Goal: Check status: Check status

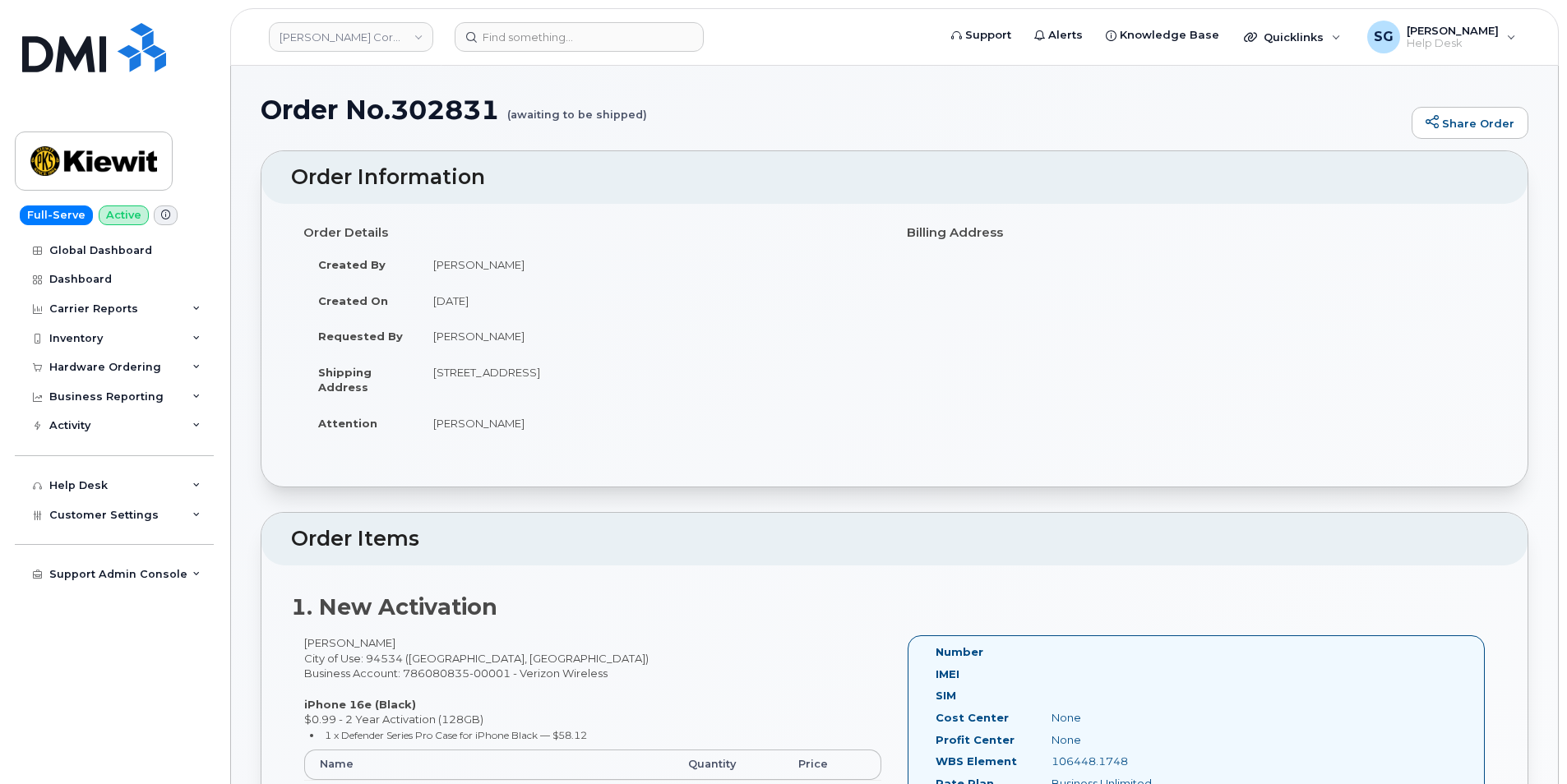
scroll to position [411, 0]
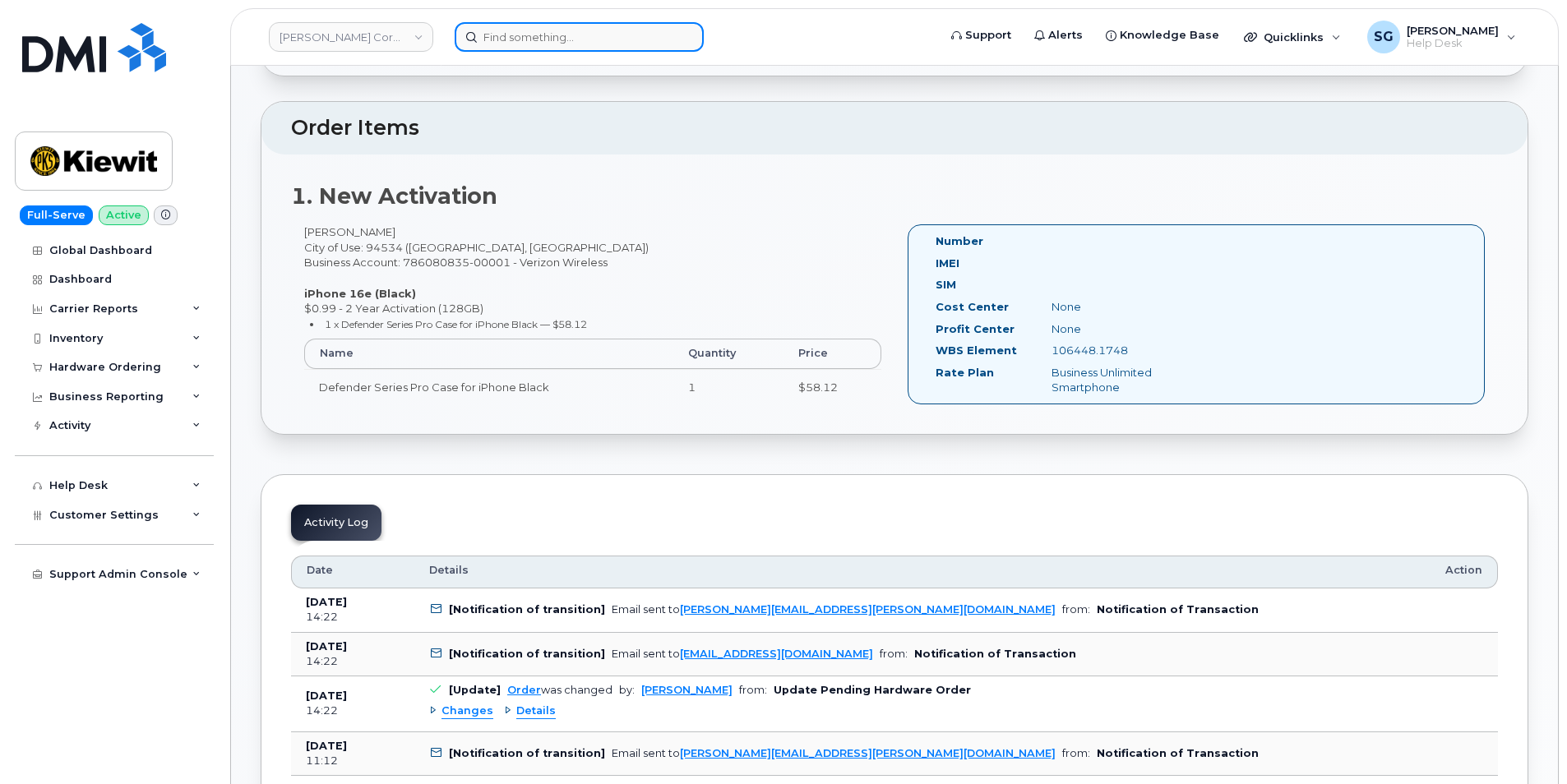
click at [530, 43] on input at bounding box center [579, 36] width 249 height 29
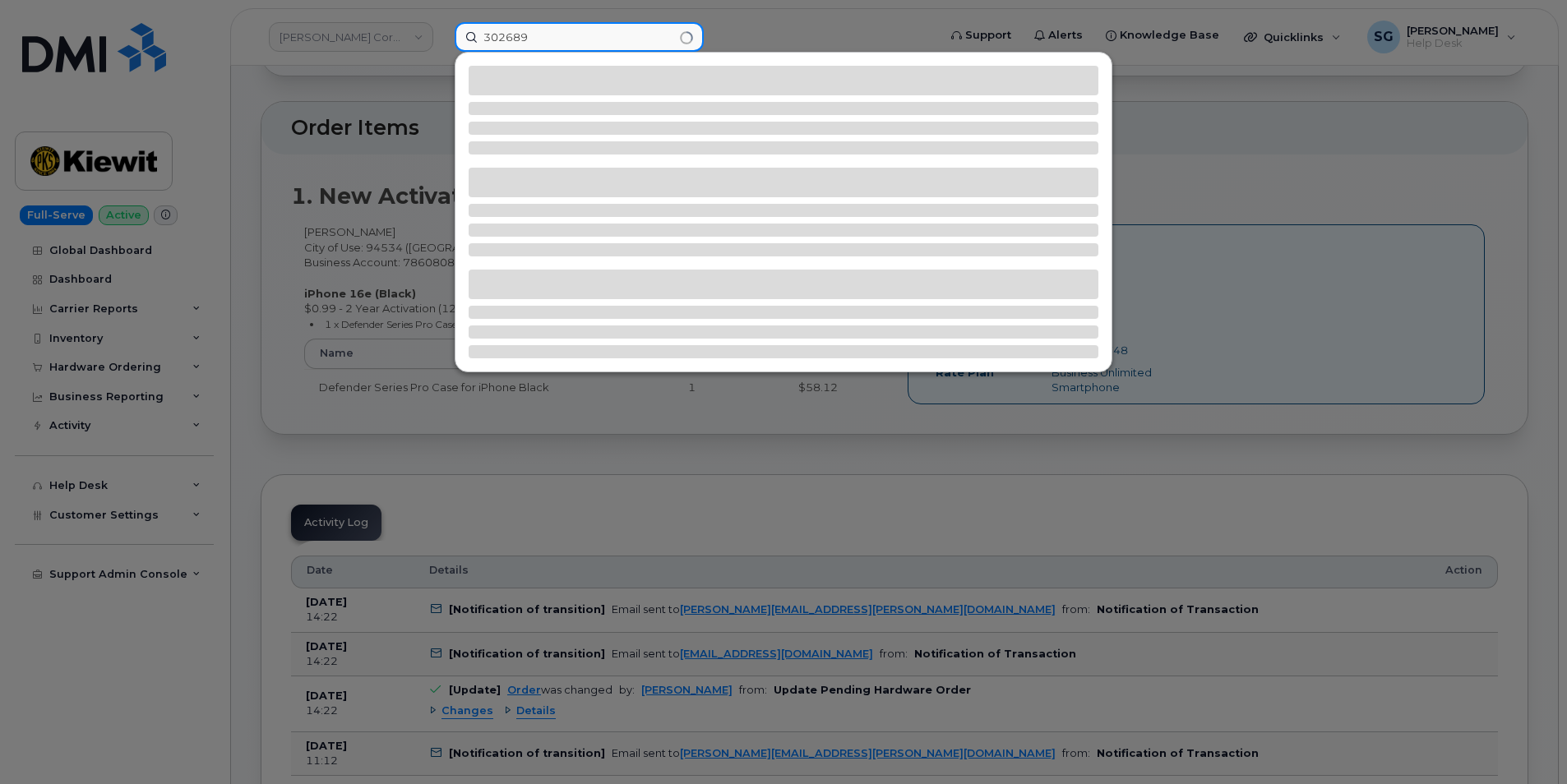
type input "302689"
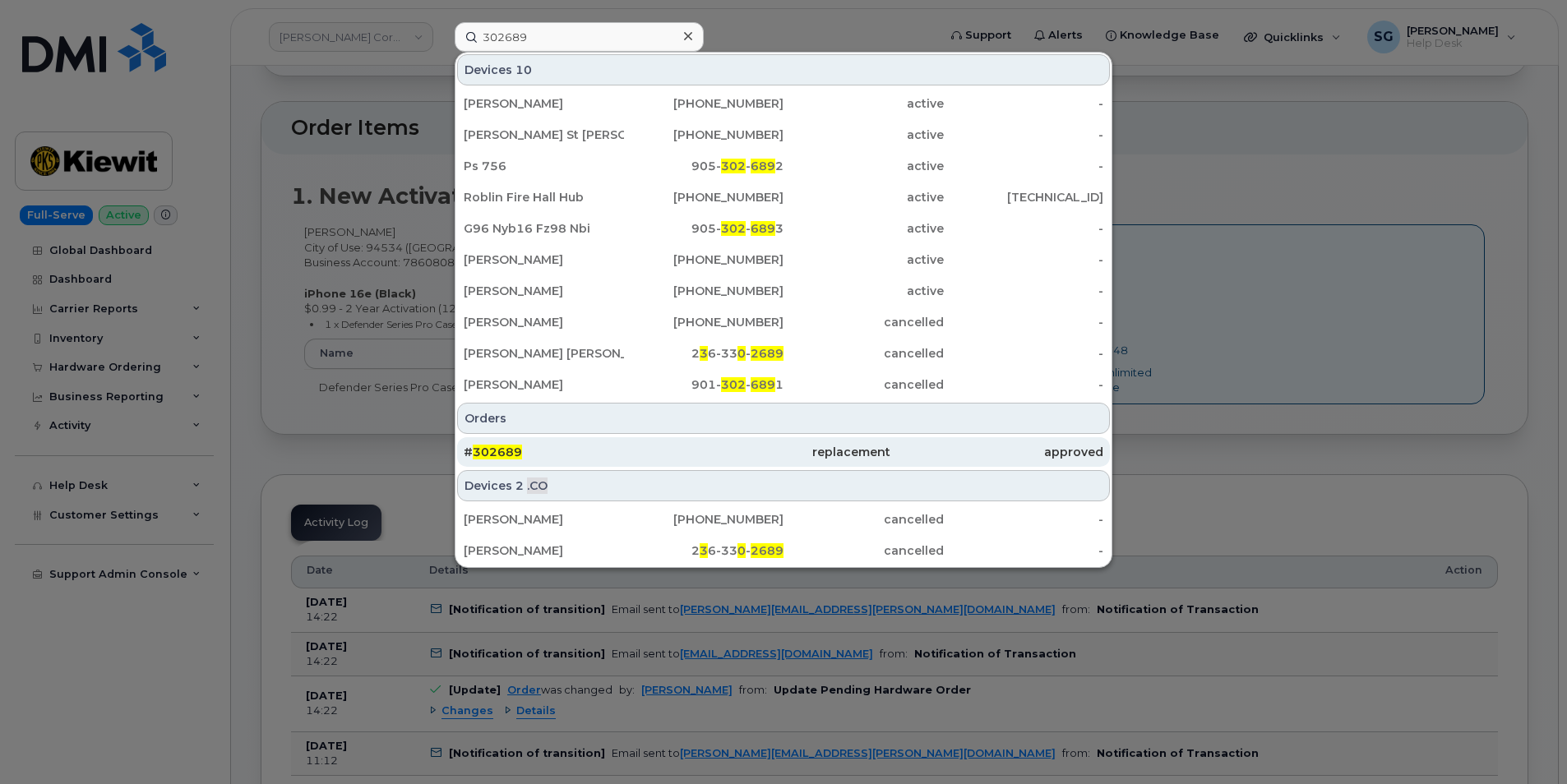
drag, startPoint x: 630, startPoint y: 455, endPoint x: 639, endPoint y: 450, distance: 10.3
click at [630, 455] on div "# 302689" at bounding box center [569, 452] width 213 height 16
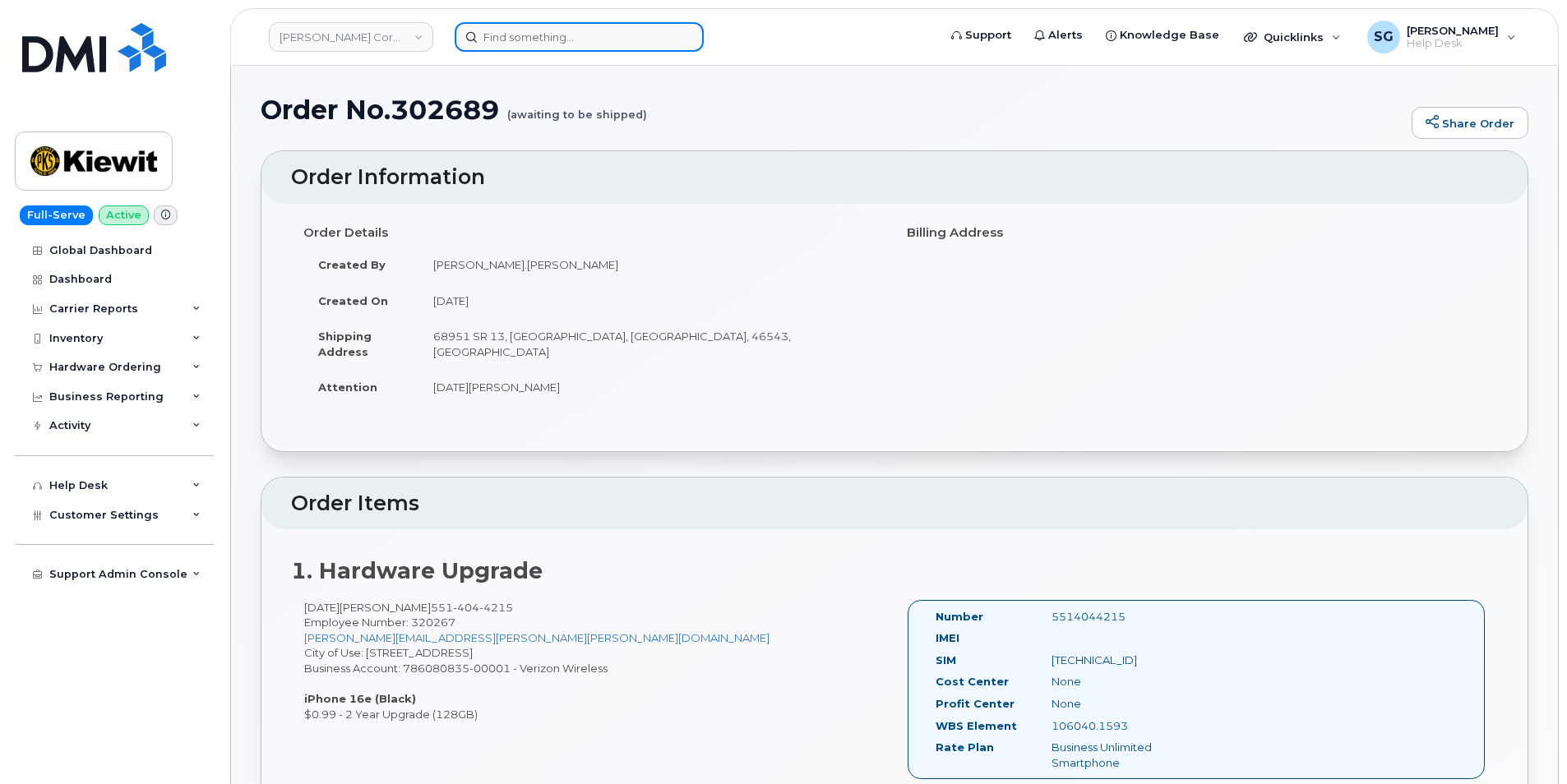
click at [528, 30] on input at bounding box center [579, 36] width 249 height 29
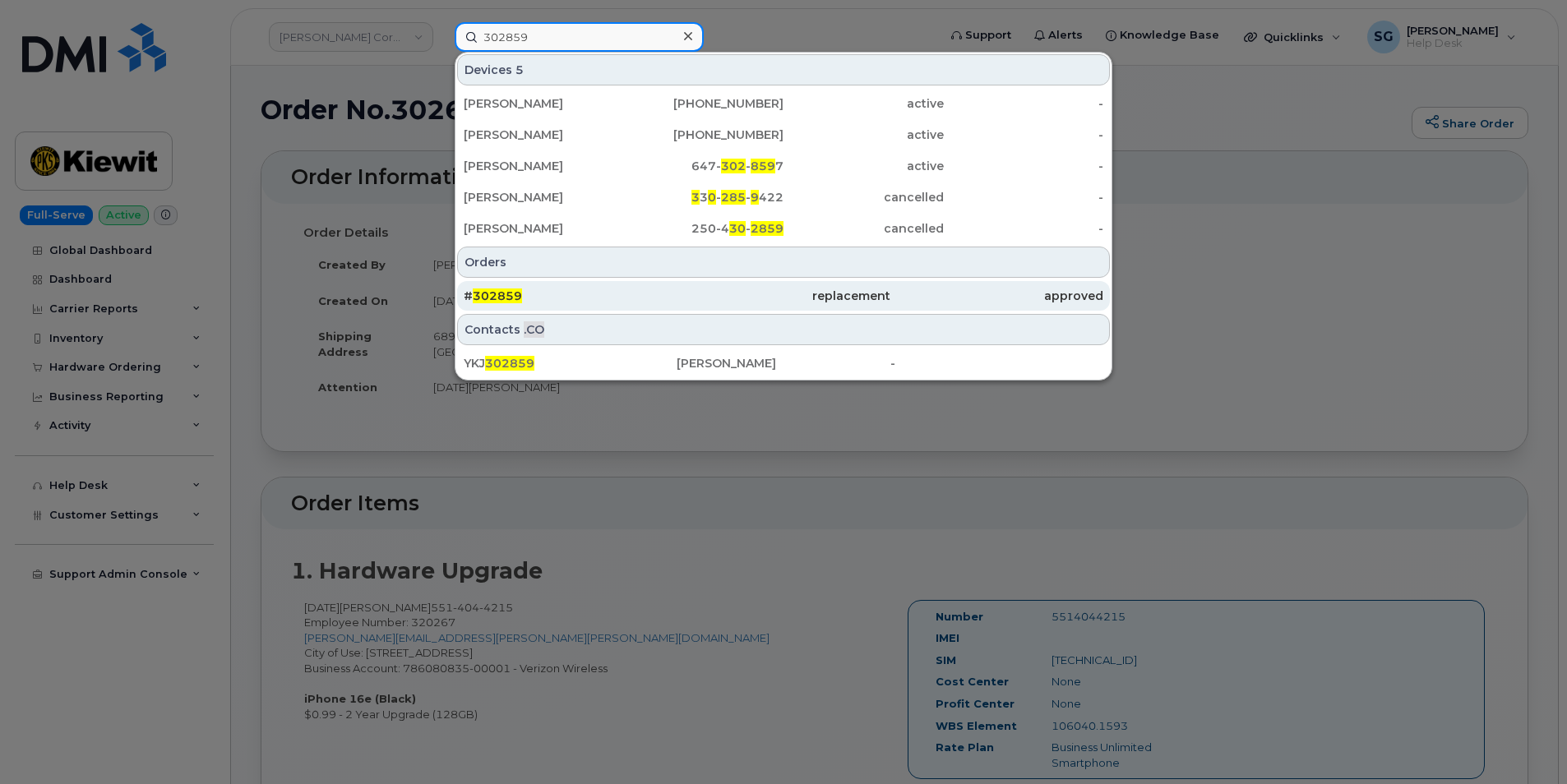
type input "302859"
drag, startPoint x: 659, startPoint y: 299, endPoint x: 679, endPoint y: 300, distance: 20.0
click at [659, 299] on div "# 302859" at bounding box center [569, 296] width 213 height 16
click at [802, 295] on div "replacement" at bounding box center [783, 296] width 213 height 16
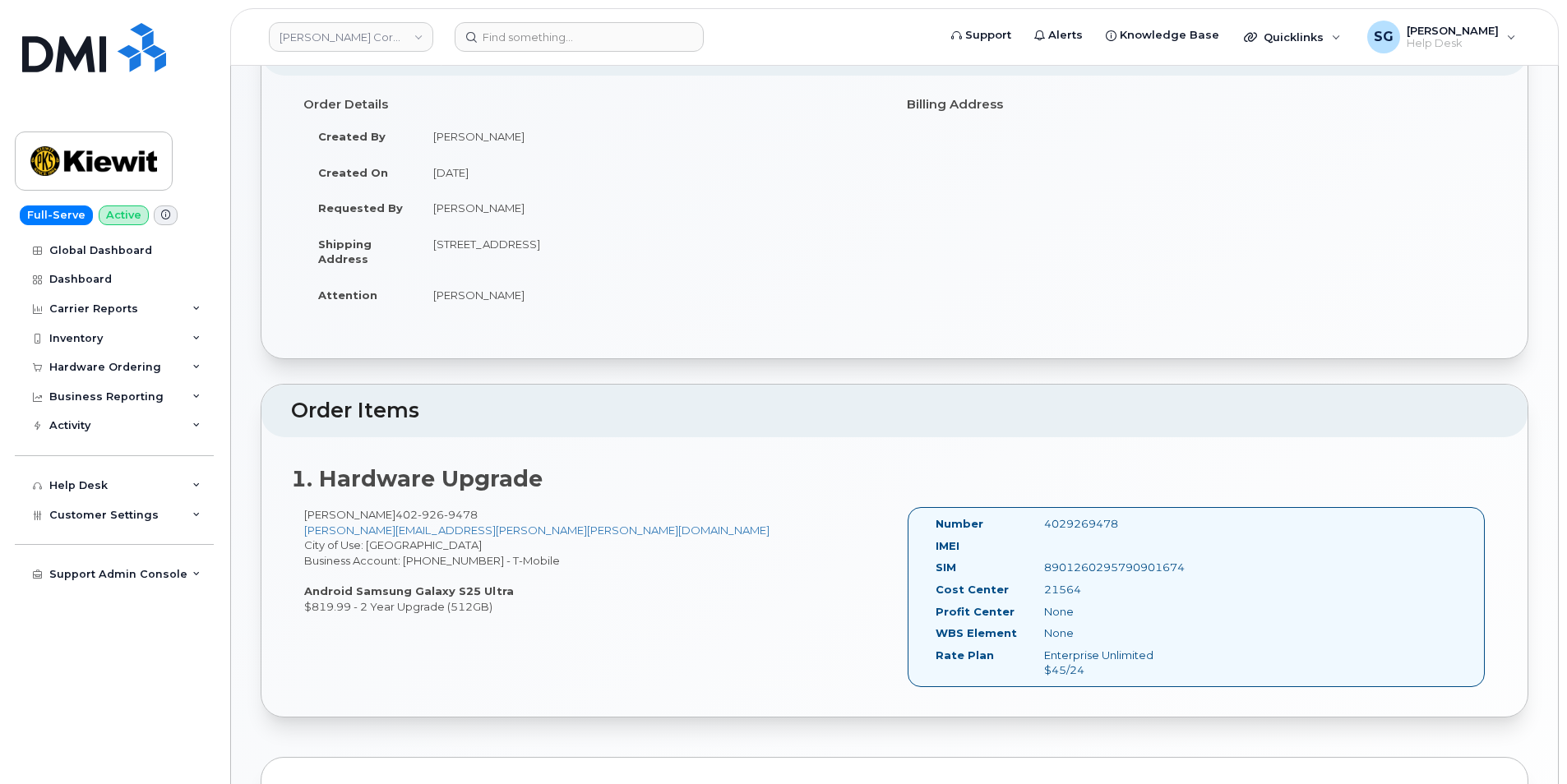
scroll to position [246, 0]
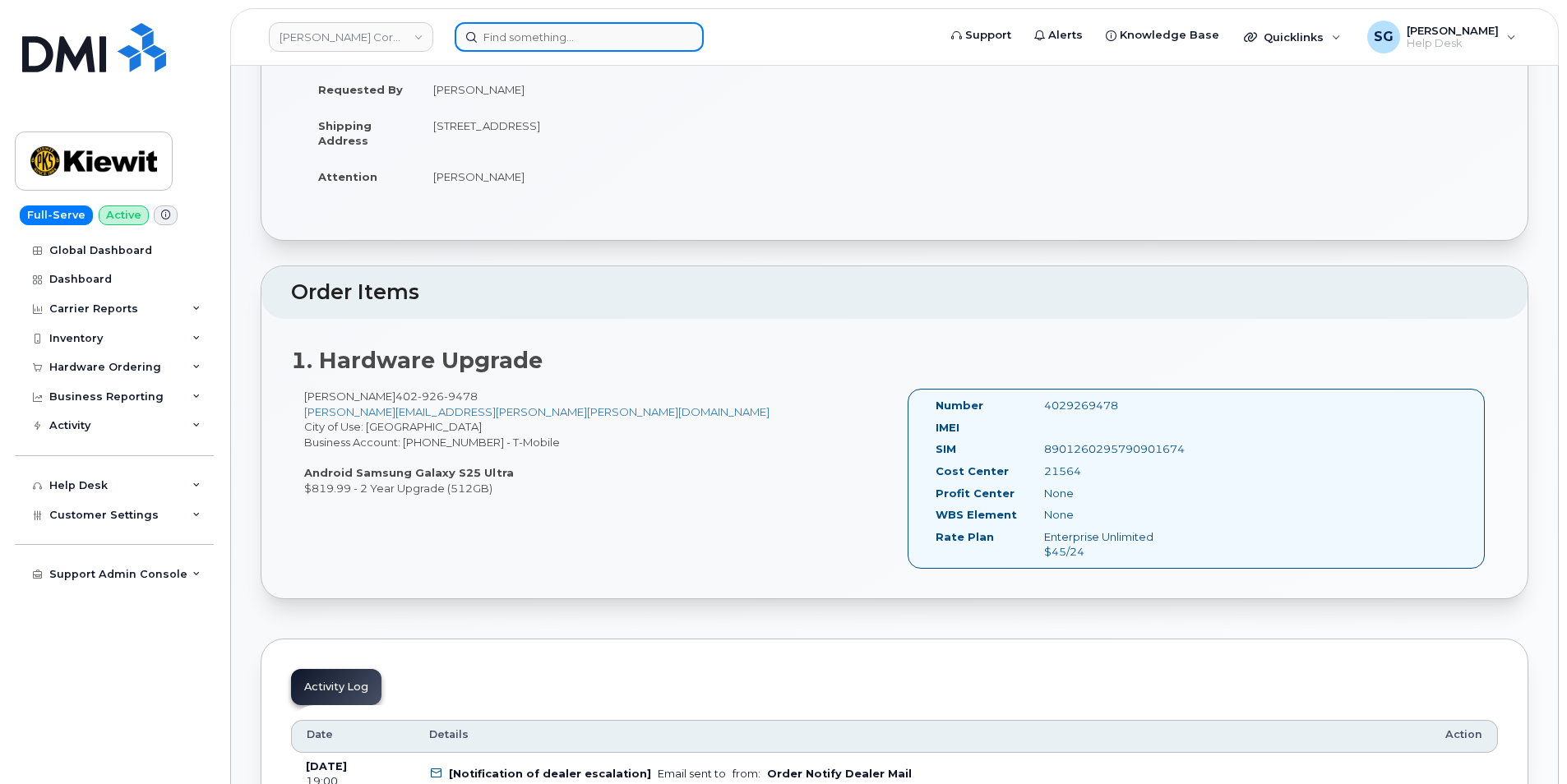
click at [498, 43] on input at bounding box center [579, 36] width 249 height 29
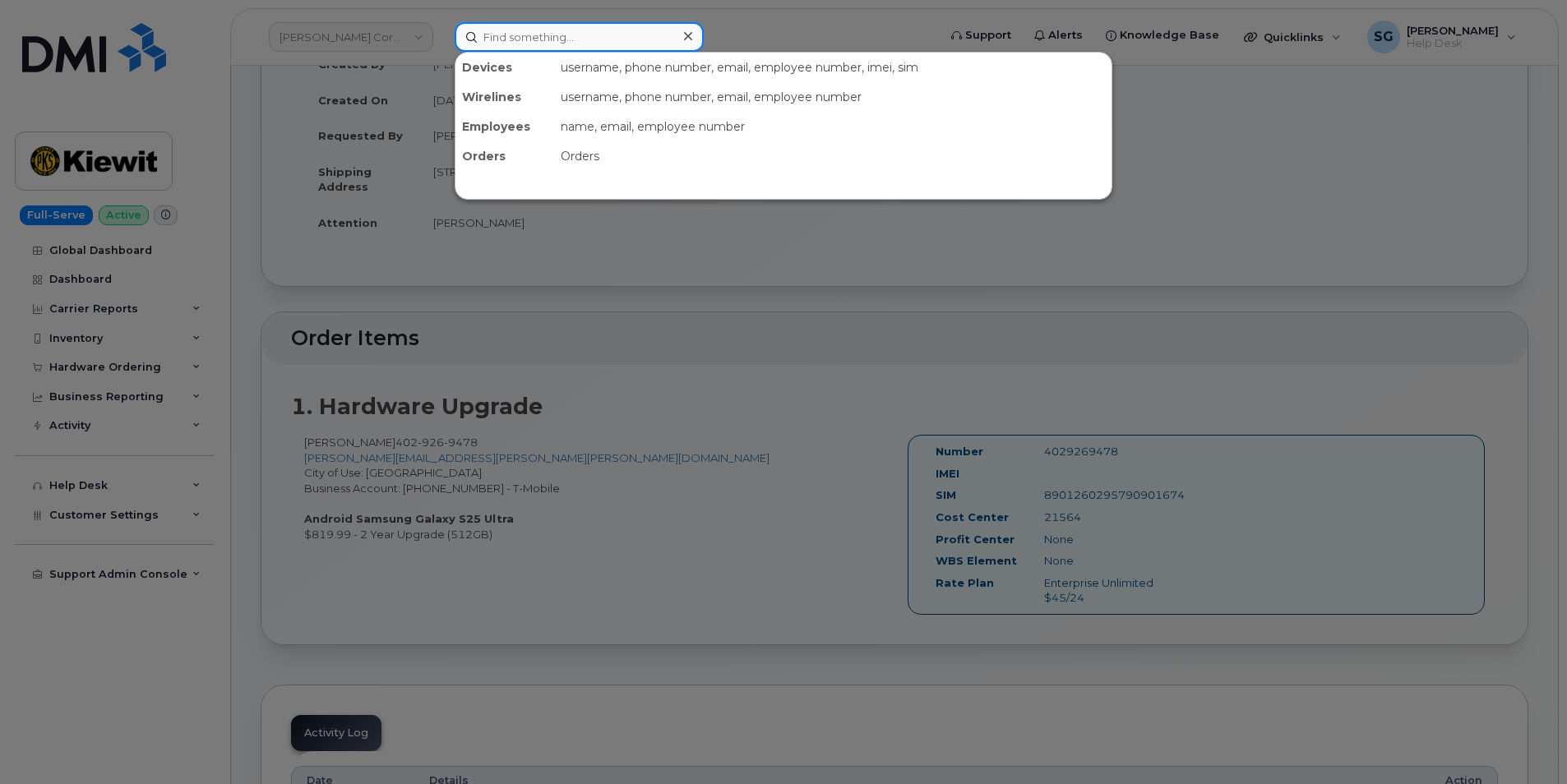
scroll to position [164, 0]
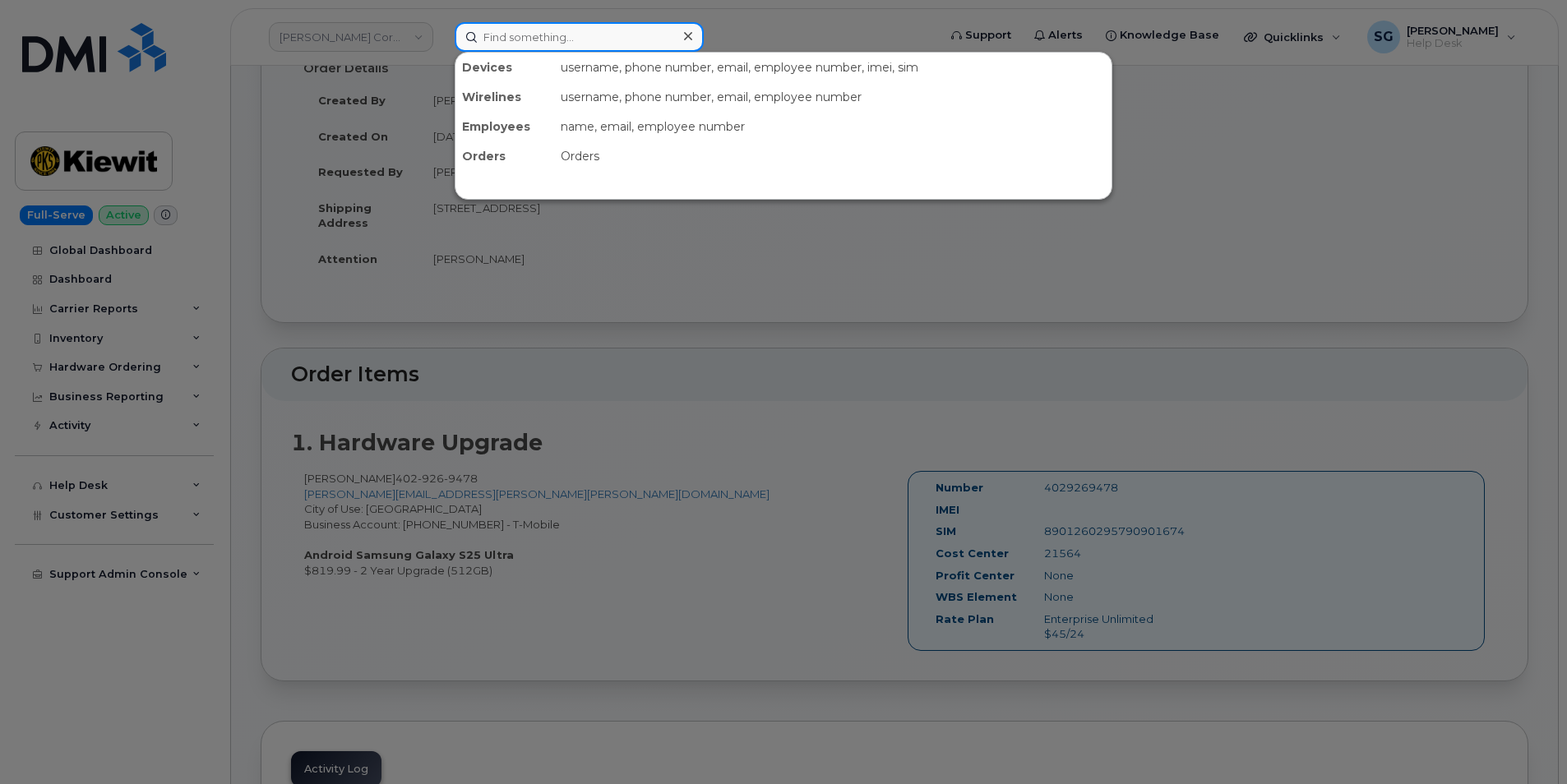
click at [523, 37] on input at bounding box center [579, 36] width 249 height 29
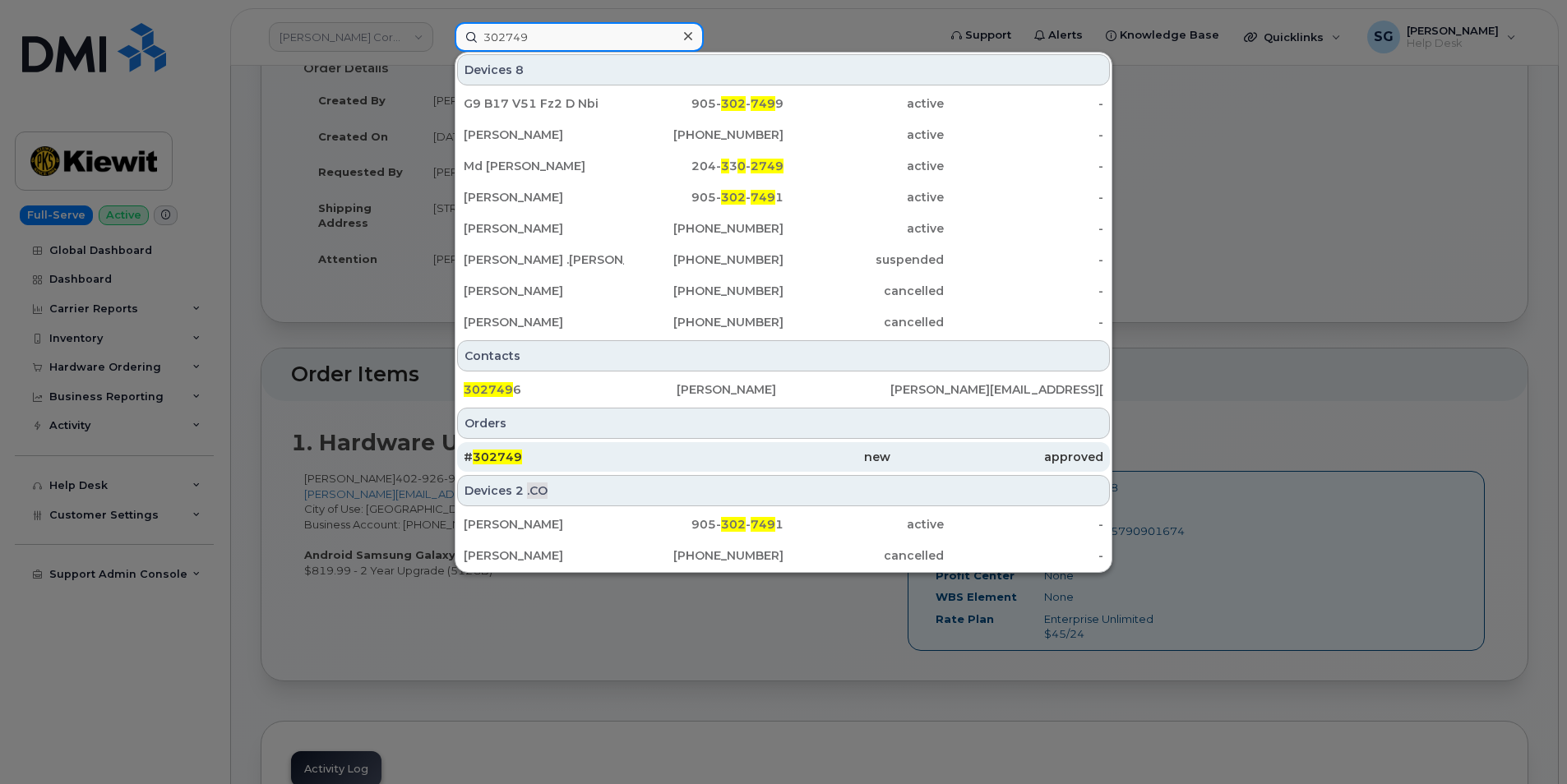
type input "302749"
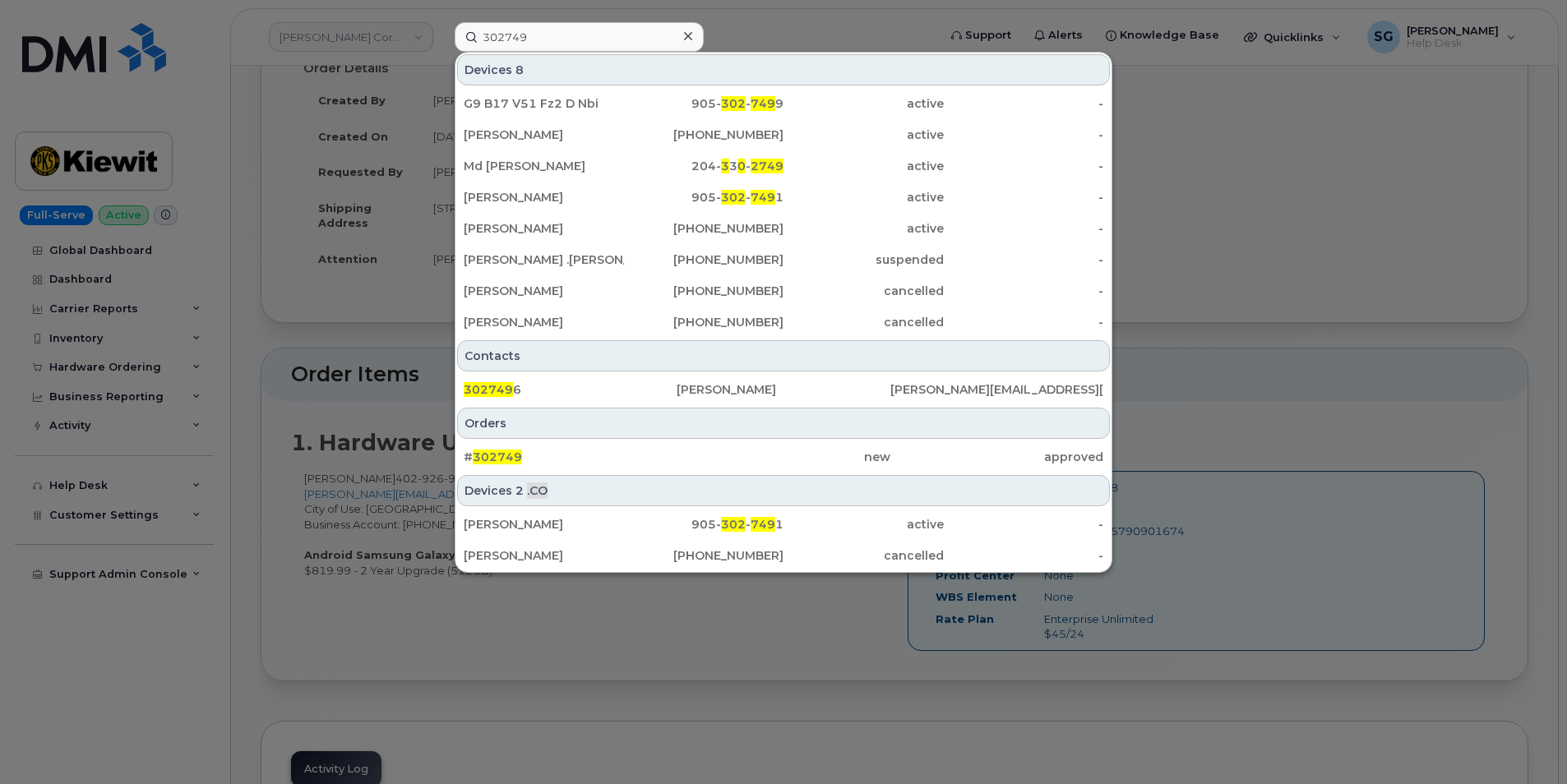
drag, startPoint x: 701, startPoint y: 463, endPoint x: 705, endPoint y: 472, distance: 9.8
click at [701, 463] on div "new" at bounding box center [783, 457] width 213 height 16
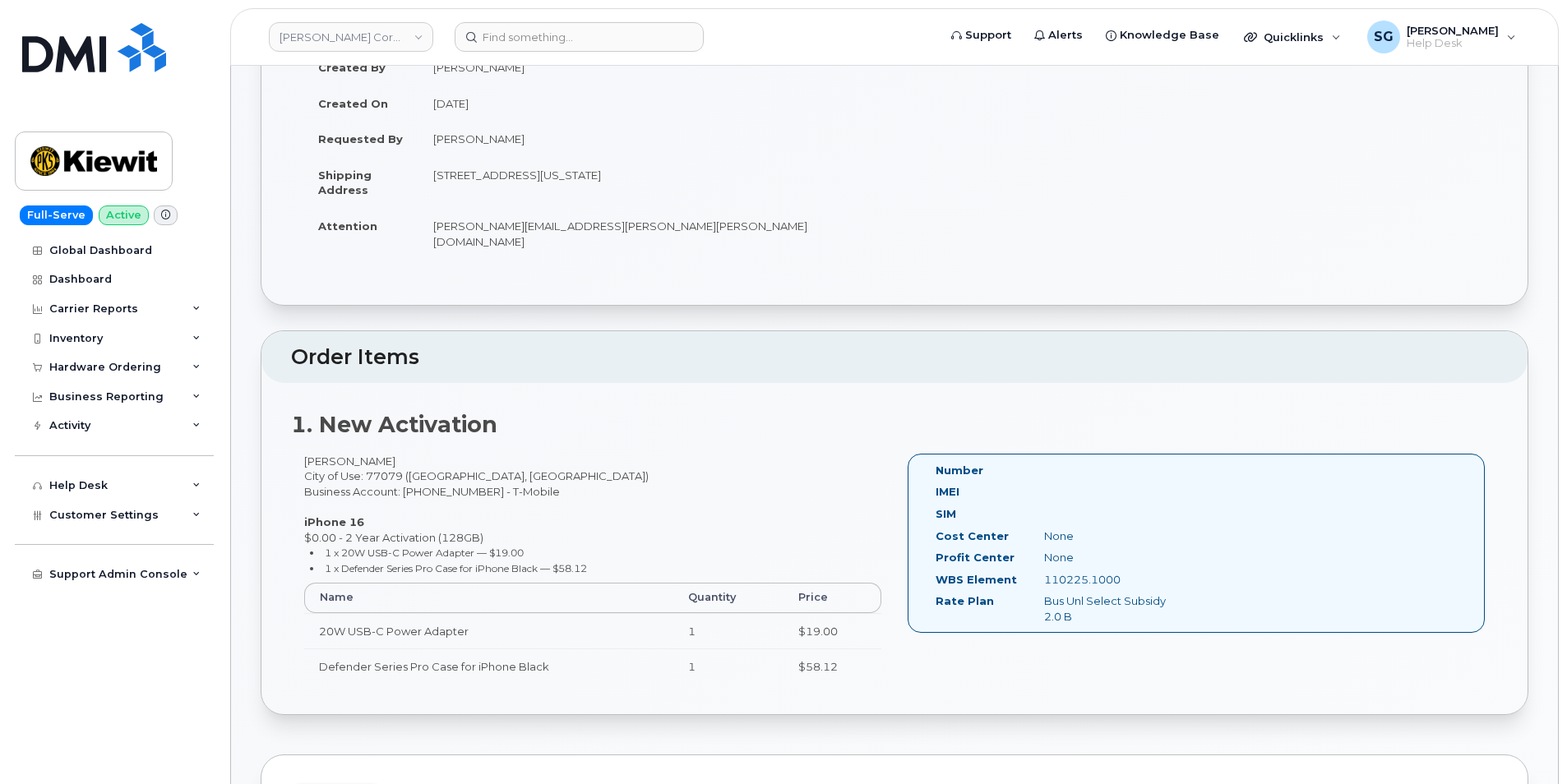
scroll to position [411, 0]
